Goal: Transaction & Acquisition: Book appointment/travel/reservation

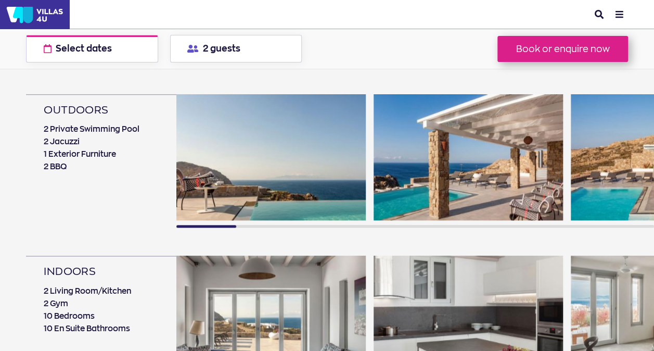
scroll to position [589, 0]
click at [416, 156] on img at bounding box center [468, 158] width 189 height 126
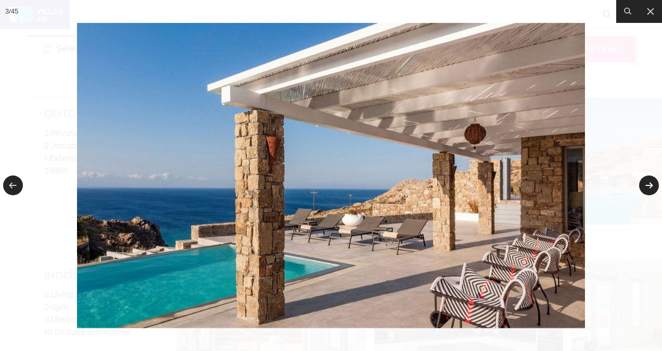
click at [650, 187] on link at bounding box center [649, 185] width 20 height 20
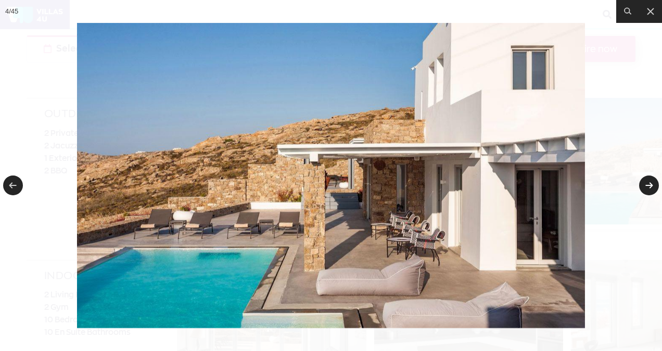
click at [649, 187] on link at bounding box center [649, 185] width 20 height 20
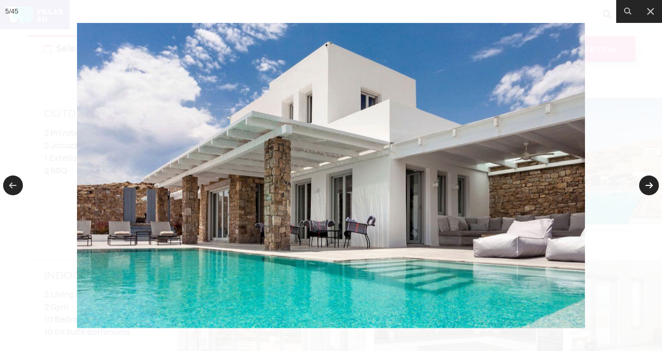
click at [649, 187] on link at bounding box center [649, 185] width 20 height 20
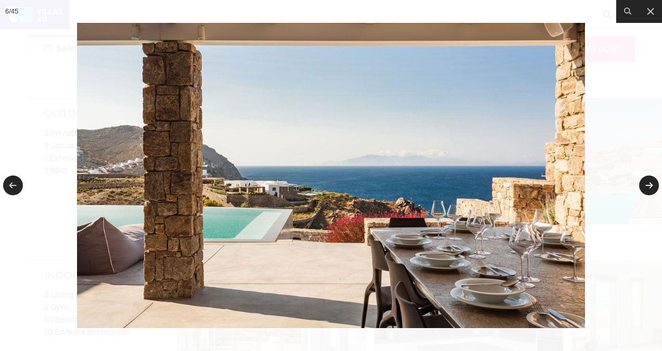
click at [649, 187] on link at bounding box center [649, 185] width 20 height 20
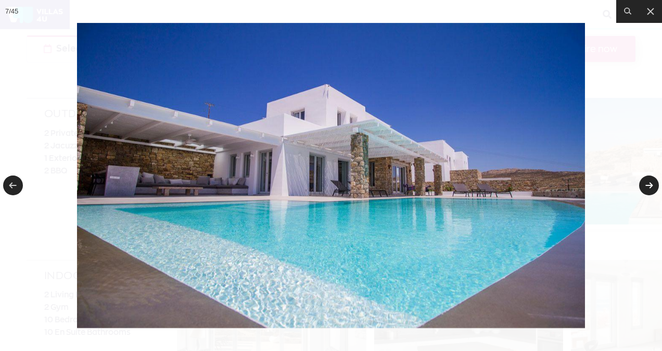
click at [649, 187] on link at bounding box center [649, 185] width 20 height 20
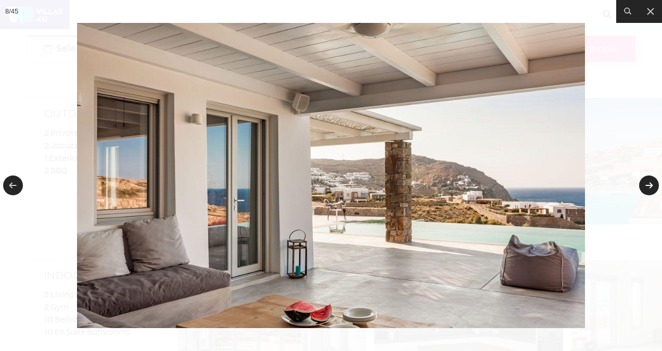
click at [649, 187] on link at bounding box center [649, 185] width 20 height 20
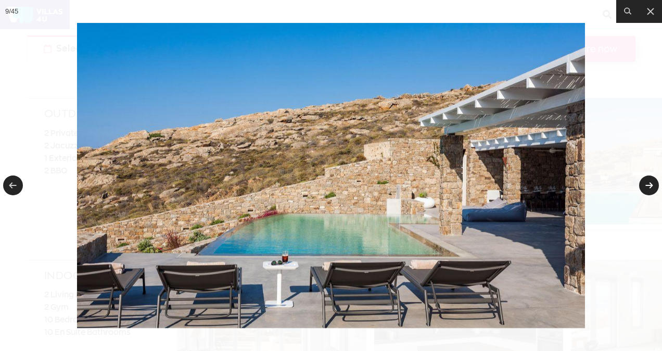
click at [649, 187] on link at bounding box center [649, 185] width 20 height 20
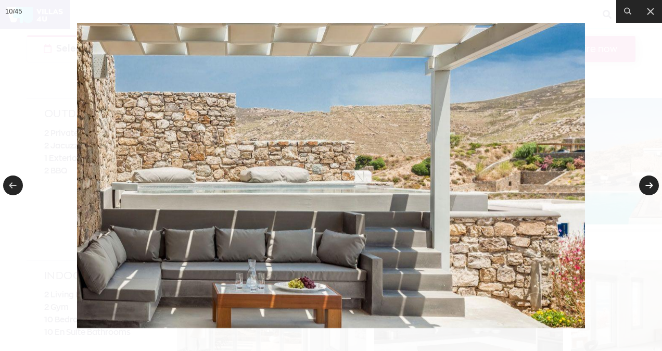
click at [649, 187] on link at bounding box center [649, 185] width 20 height 20
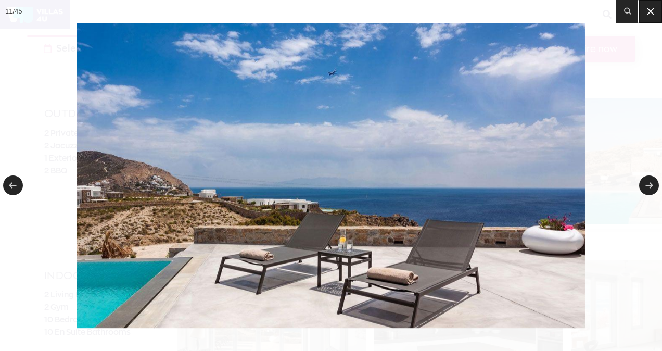
click at [653, 12] on icon at bounding box center [650, 11] width 12 height 12
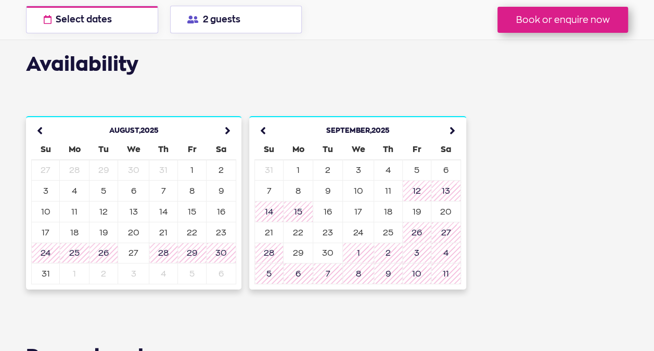
scroll to position [3591, 0]
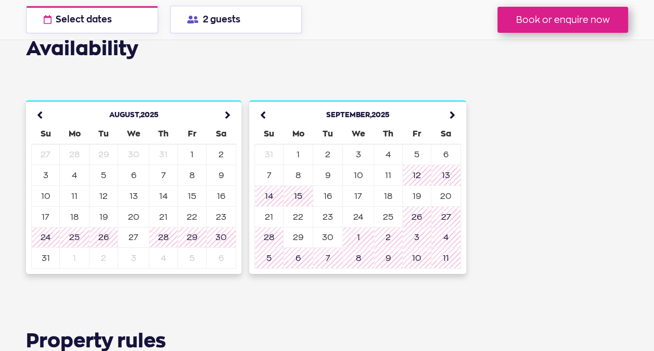
click at [452, 104] on icon at bounding box center [449, 115] width 23 height 23
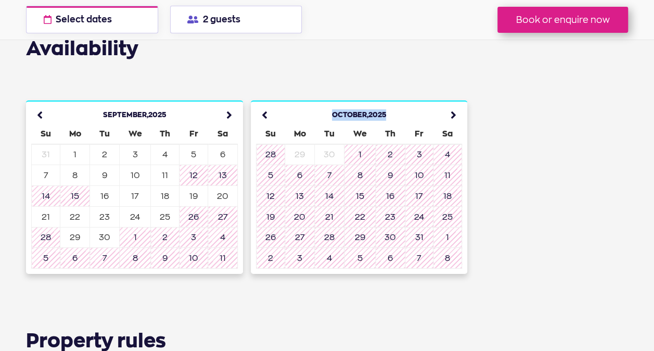
click at [452, 104] on icon at bounding box center [450, 115] width 23 height 23
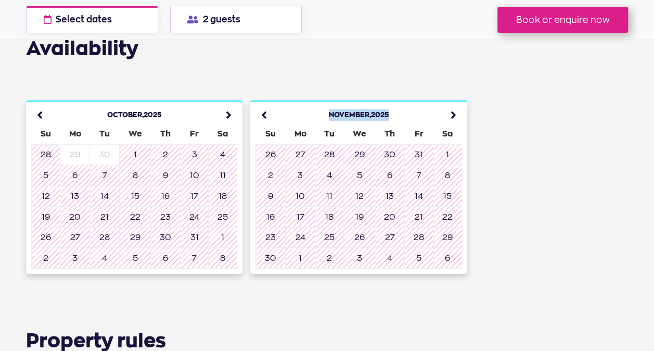
click at [452, 104] on icon at bounding box center [450, 115] width 23 height 23
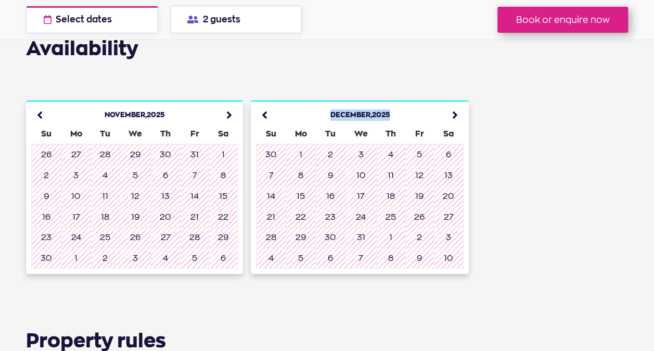
click at [452, 104] on icon at bounding box center [452, 115] width 23 height 23
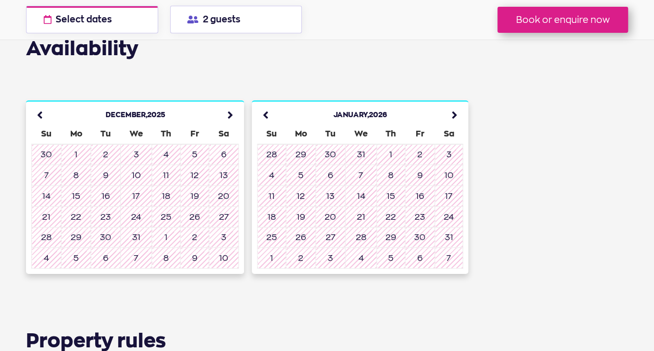
click at [448, 104] on icon at bounding box center [451, 115] width 23 height 23
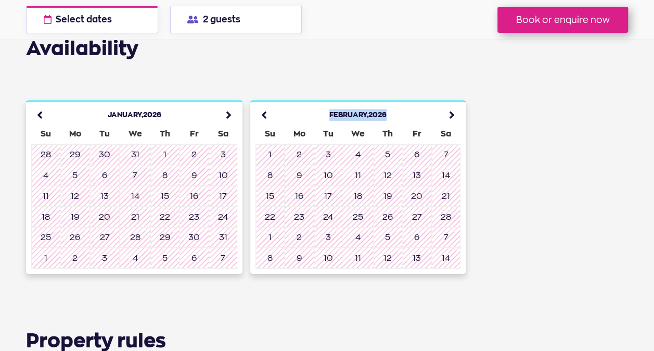
click at [448, 104] on icon at bounding box center [448, 115] width 23 height 23
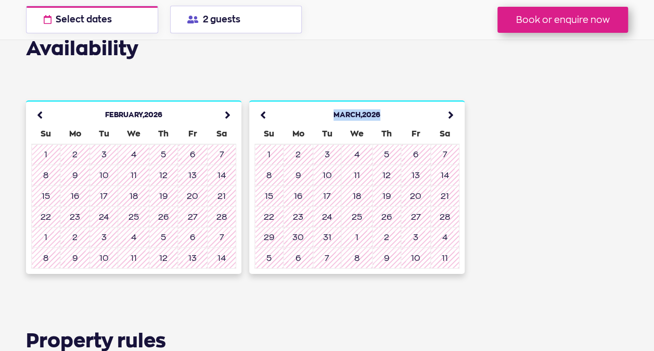
click at [448, 104] on icon at bounding box center [447, 115] width 23 height 23
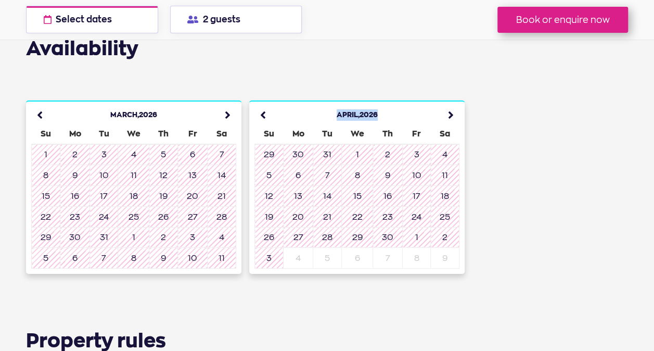
click at [449, 104] on icon at bounding box center [447, 115] width 23 height 23
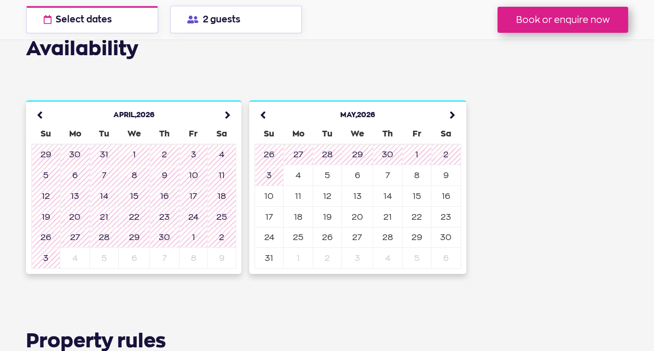
click at [449, 104] on icon at bounding box center [449, 115] width 23 height 23
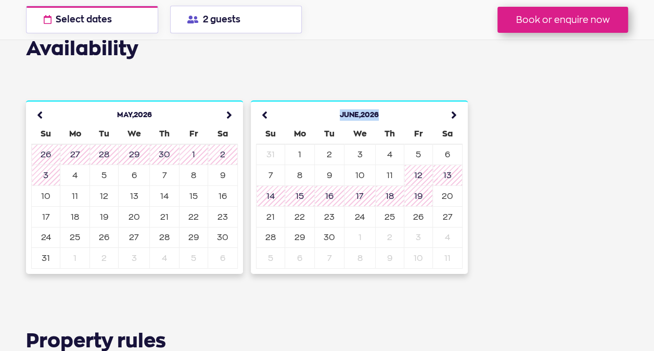
click at [449, 104] on icon at bounding box center [451, 115] width 23 height 23
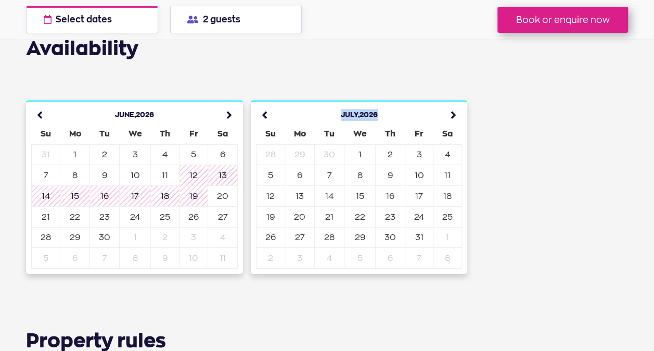
click at [449, 104] on icon at bounding box center [450, 115] width 23 height 23
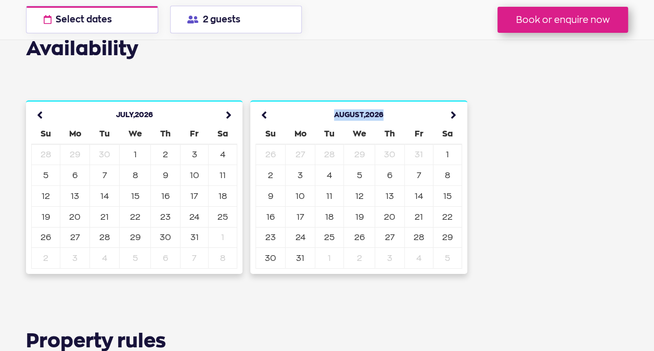
click at [449, 104] on icon at bounding box center [450, 115] width 23 height 23
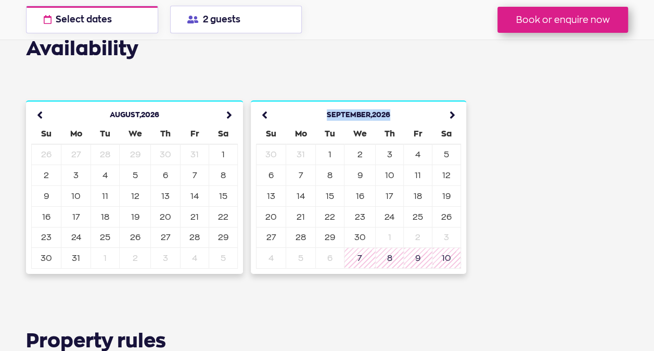
click at [449, 104] on icon at bounding box center [449, 115] width 23 height 23
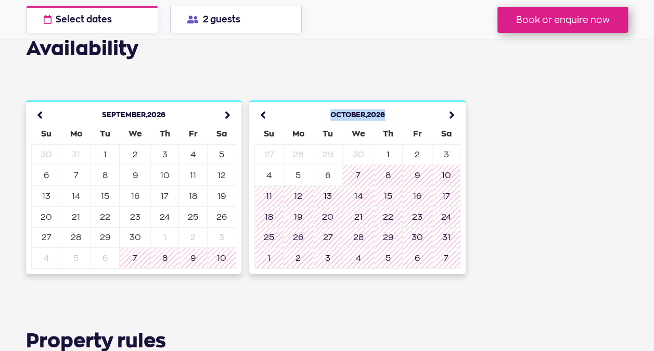
click at [449, 104] on icon at bounding box center [448, 115] width 23 height 23
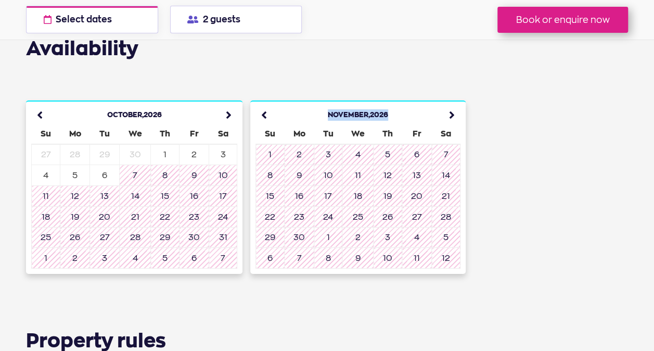
click at [449, 104] on icon at bounding box center [448, 115] width 23 height 23
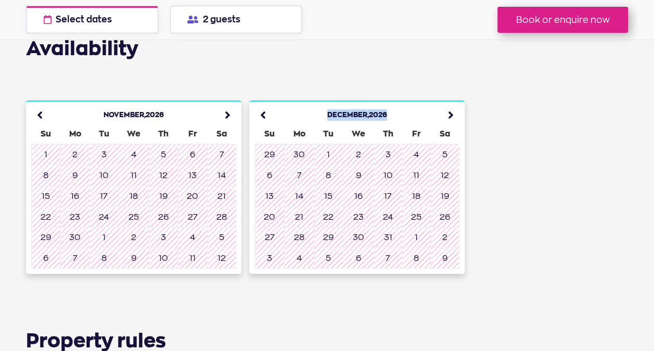
click at [449, 104] on icon at bounding box center [447, 115] width 23 height 23
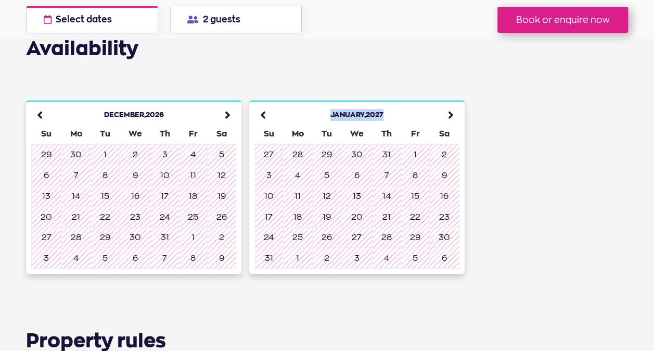
click at [449, 104] on icon at bounding box center [447, 115] width 23 height 23
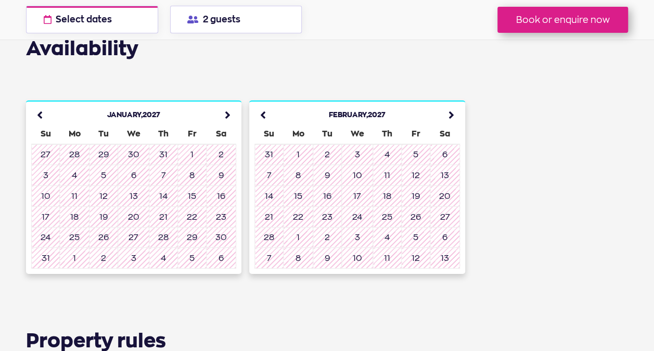
click at [449, 104] on icon at bounding box center [448, 115] width 23 height 23
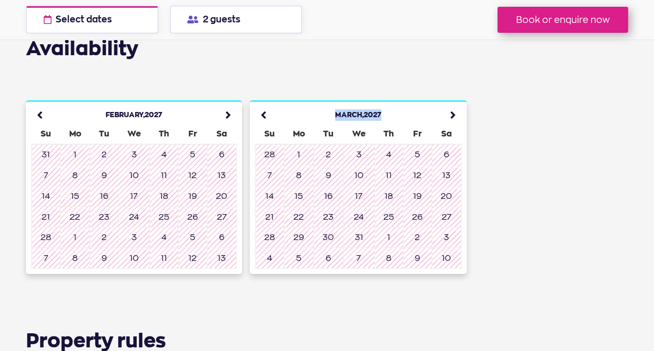
click at [449, 104] on icon at bounding box center [450, 115] width 23 height 23
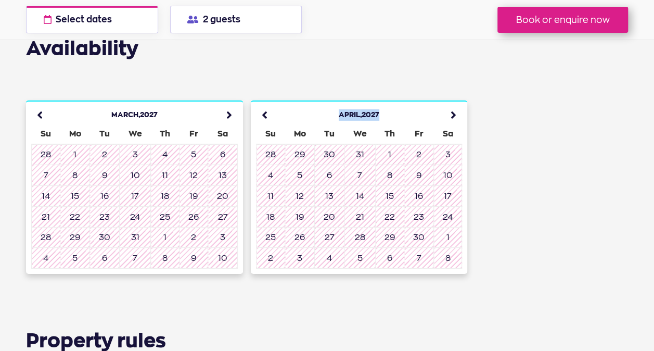
click at [449, 104] on icon at bounding box center [450, 115] width 23 height 23
click at [449, 104] on icon at bounding box center [451, 115] width 23 height 23
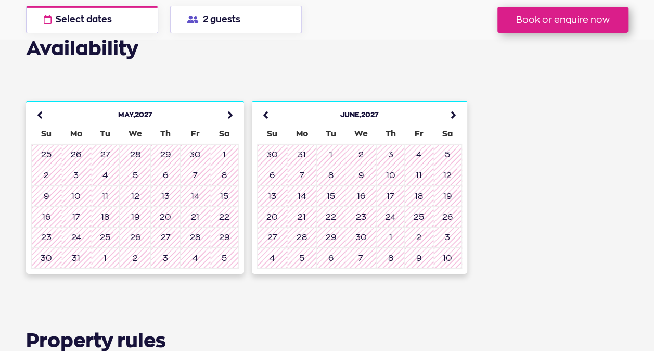
click at [533, 34] on div "Booking options Anarina Villas Mykonos Anarina Retreat Select dates check avail…" at bounding box center [327, 20] width 654 height 40
click at [537, 13] on button "Book or enquire now" at bounding box center [562, 20] width 131 height 26
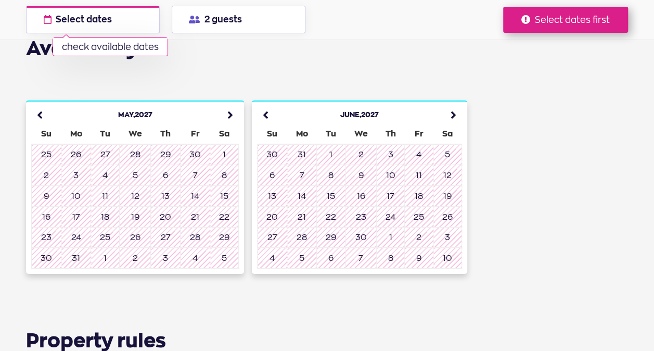
click at [161, 165] on td "6" at bounding box center [166, 175] width 30 height 21
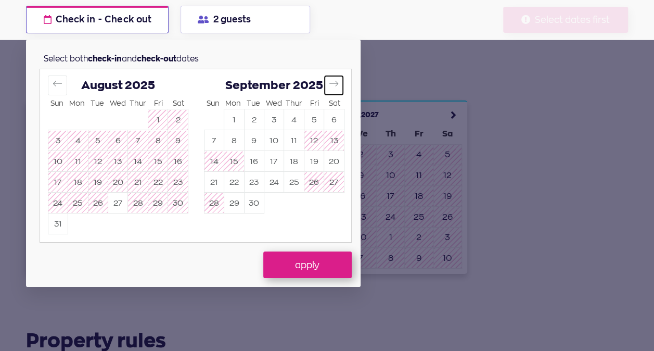
click at [327, 85] on button "Move forward to switch to the next month." at bounding box center [333, 84] width 19 height 19
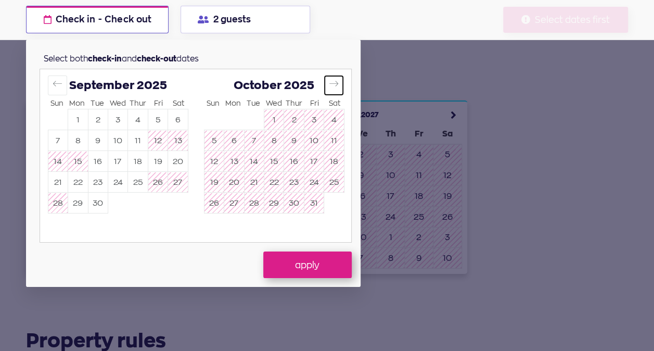
click at [327, 85] on button "Move forward to switch to the next month." at bounding box center [333, 84] width 19 height 19
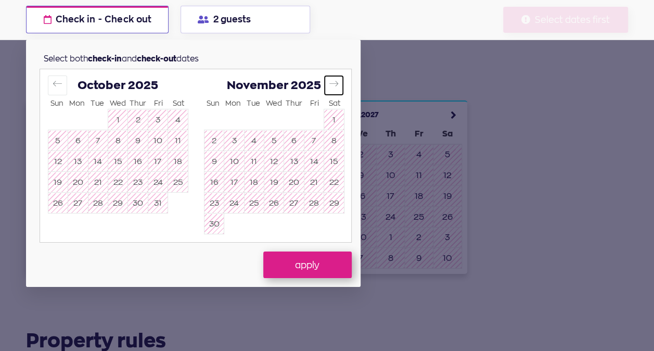
click at [327, 85] on button "Move forward to switch to the next month." at bounding box center [333, 84] width 19 height 19
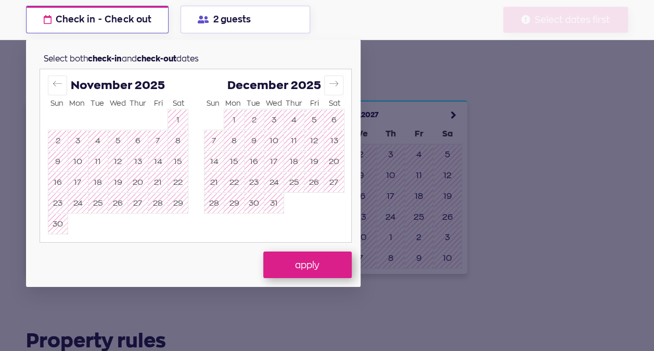
click at [221, 23] on button "2 guests" at bounding box center [246, 20] width 130 height 28
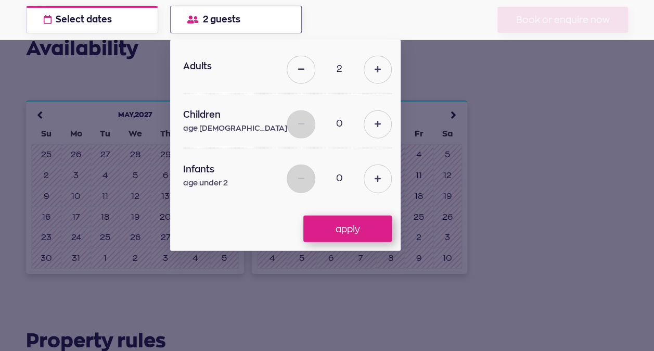
click at [364, 68] on button at bounding box center [378, 70] width 28 height 28
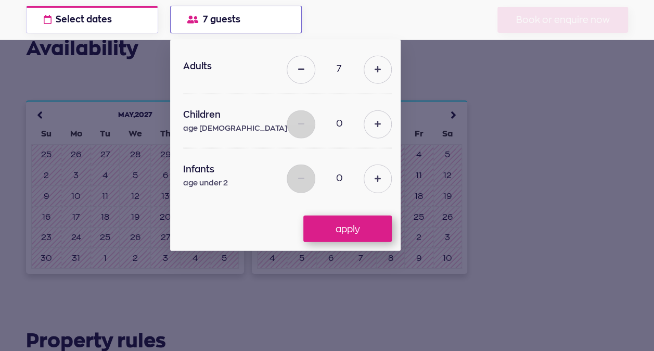
click at [364, 68] on button at bounding box center [378, 70] width 28 height 28
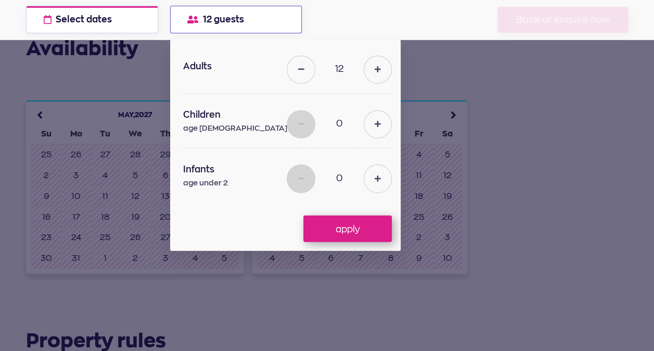
click at [364, 68] on button at bounding box center [378, 70] width 28 height 28
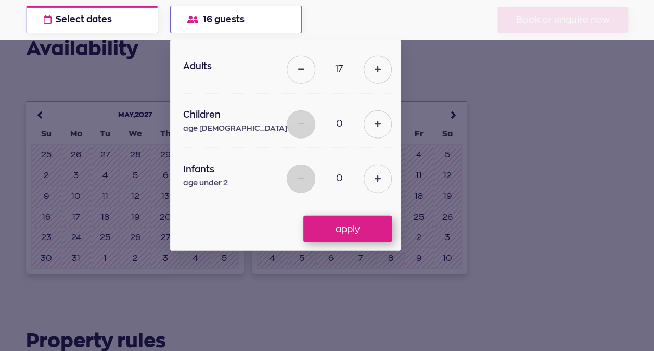
click at [364, 68] on button at bounding box center [378, 70] width 28 height 28
click at [364, 71] on button at bounding box center [378, 70] width 28 height 28
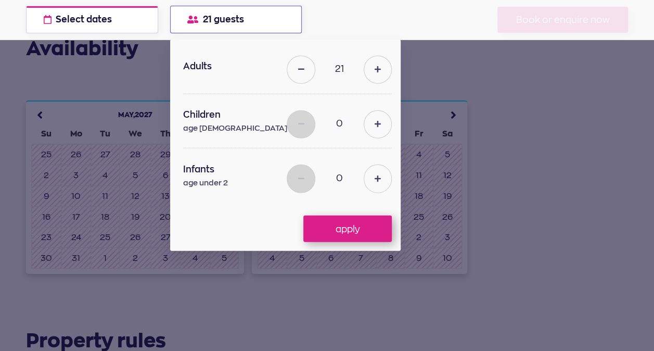
type input "22"
click at [330, 226] on button "apply" at bounding box center [347, 228] width 88 height 26
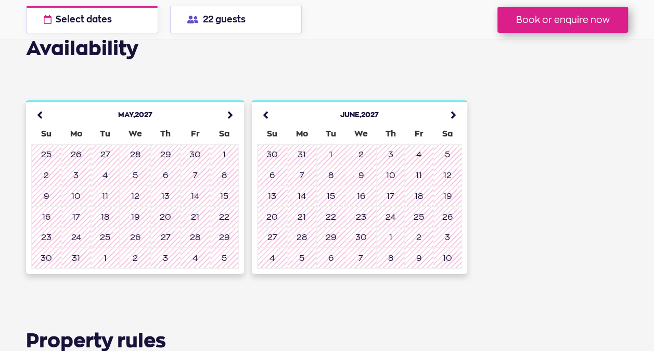
click at [150, 186] on td "12" at bounding box center [135, 196] width 31 height 21
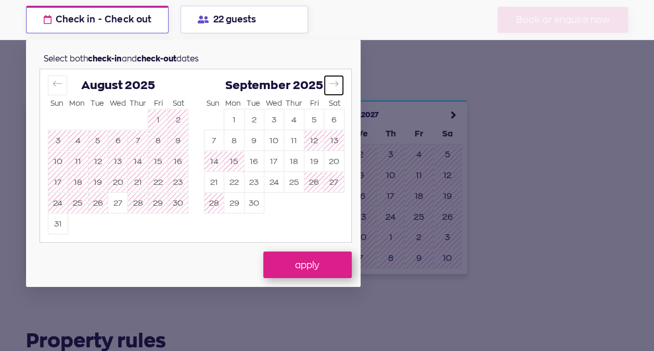
click at [335, 83] on icon "Move forward to switch to the next month." at bounding box center [334, 84] width 10 height 10
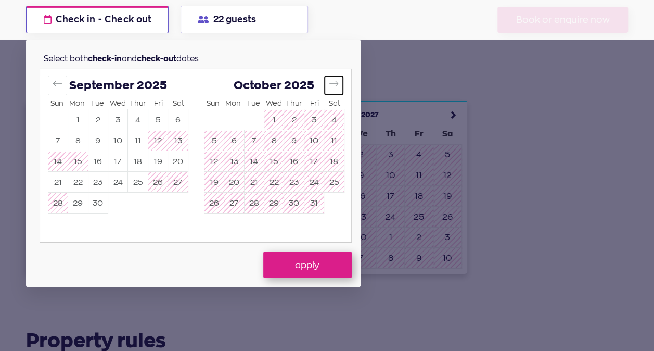
click at [335, 83] on icon "Move forward to switch to the next month." at bounding box center [334, 84] width 10 height 10
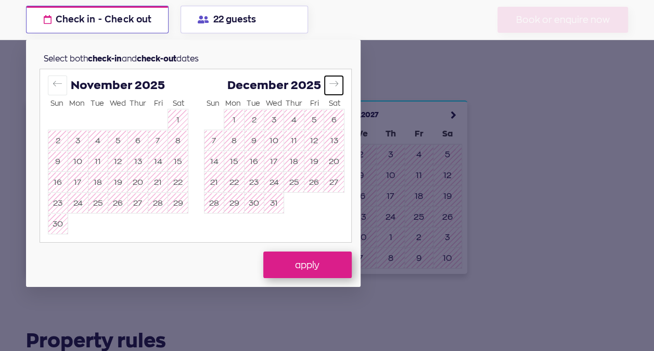
click at [335, 83] on icon "Move forward to switch to the next month." at bounding box center [334, 84] width 10 height 10
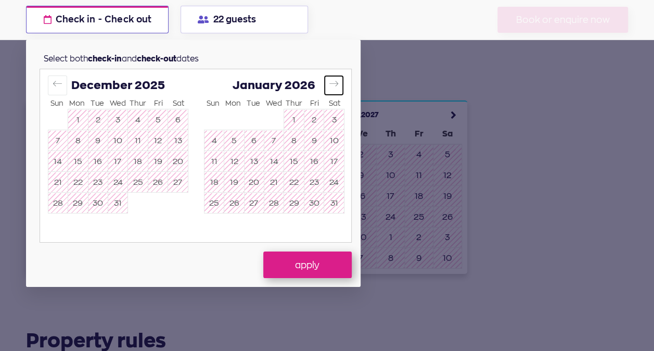
click at [335, 83] on icon "Move forward to switch to the next month." at bounding box center [334, 84] width 10 height 10
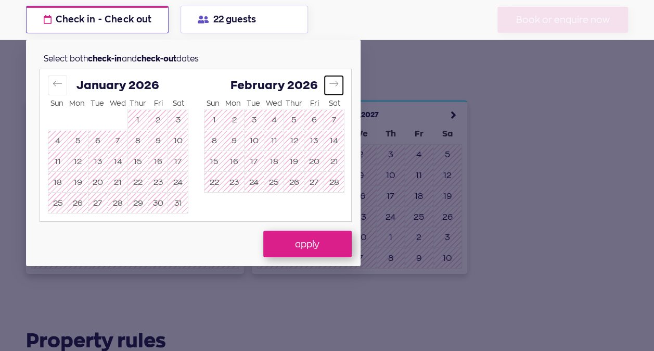
click at [335, 83] on icon "Move forward to switch to the next month." at bounding box center [334, 84] width 10 height 10
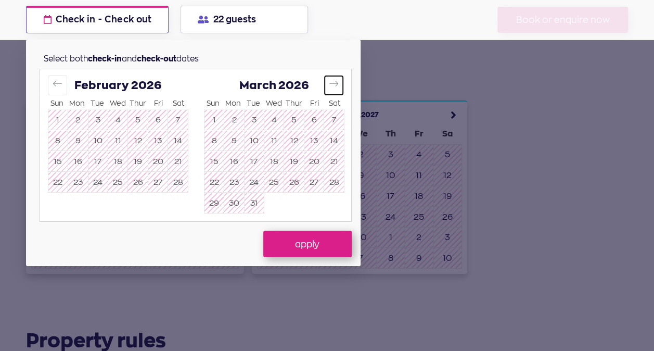
click at [335, 83] on icon "Move forward to switch to the next month." at bounding box center [334, 84] width 10 height 10
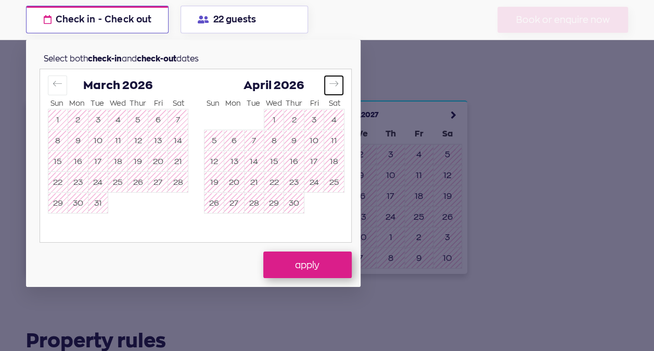
click at [335, 83] on icon "Move forward to switch to the next month." at bounding box center [334, 84] width 10 height 10
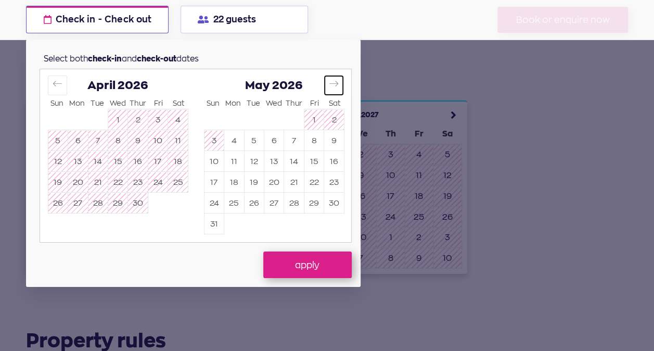
click at [335, 83] on icon "Move forward to switch to the next month." at bounding box center [334, 84] width 10 height 10
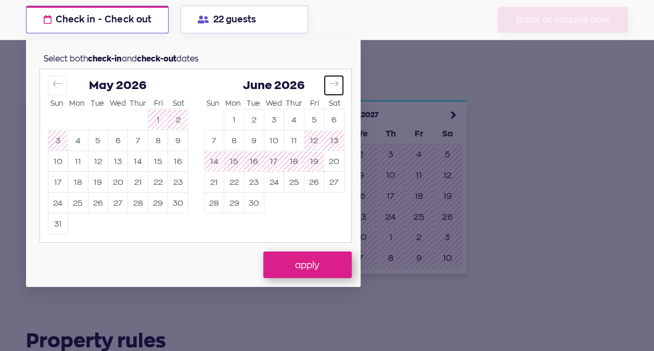
click at [335, 83] on icon "Move forward to switch to the next month." at bounding box center [334, 84] width 10 height 10
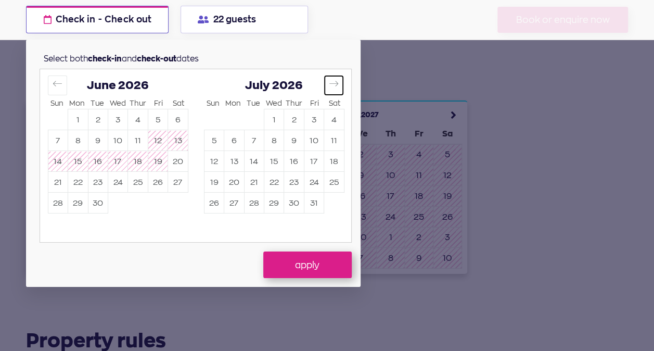
click at [335, 83] on icon "Move forward to switch to the next month." at bounding box center [334, 84] width 10 height 10
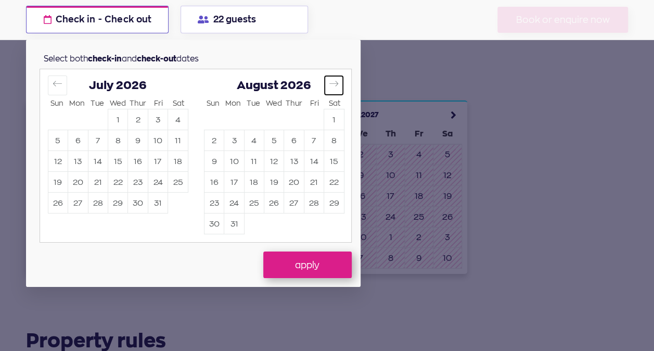
click at [335, 83] on icon "Move forward to switch to the next month." at bounding box center [334, 84] width 10 height 10
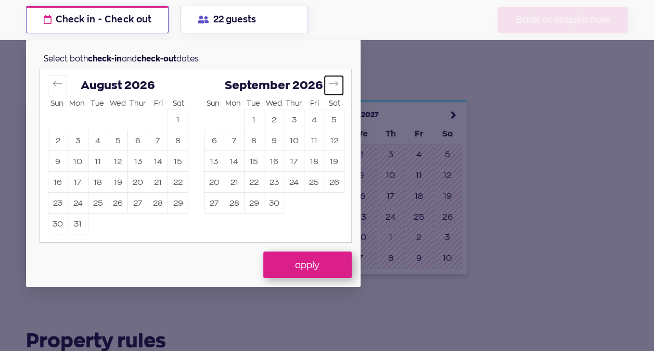
click at [335, 83] on icon "Move forward to switch to the next month." at bounding box center [334, 84] width 10 height 10
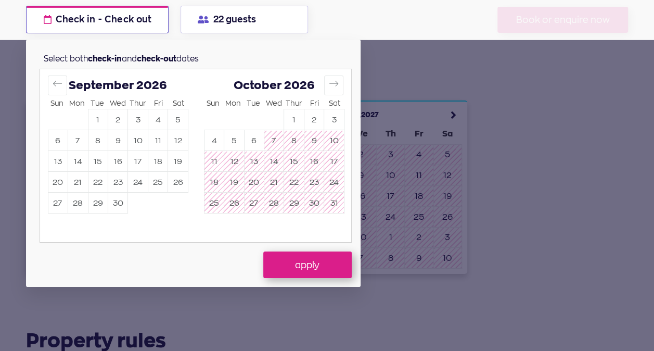
click at [135, 124] on button "3" at bounding box center [137, 120] width 19 height 20
click at [76, 140] on button "7" at bounding box center [77, 141] width 19 height 20
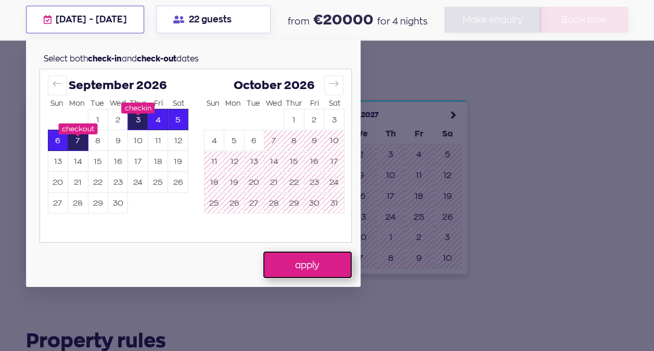
click at [279, 259] on button "apply" at bounding box center [307, 264] width 88 height 26
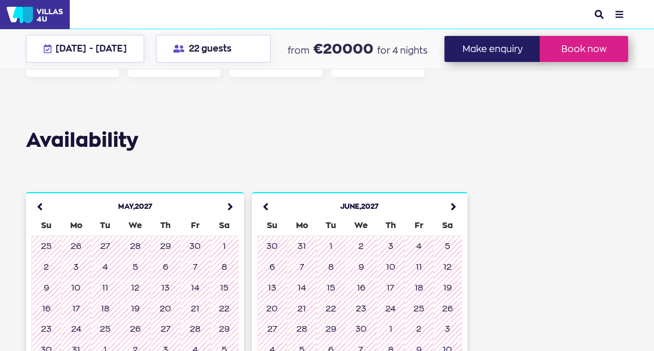
scroll to position [3492, 0]
